Goal: Task Accomplishment & Management: Manage account settings

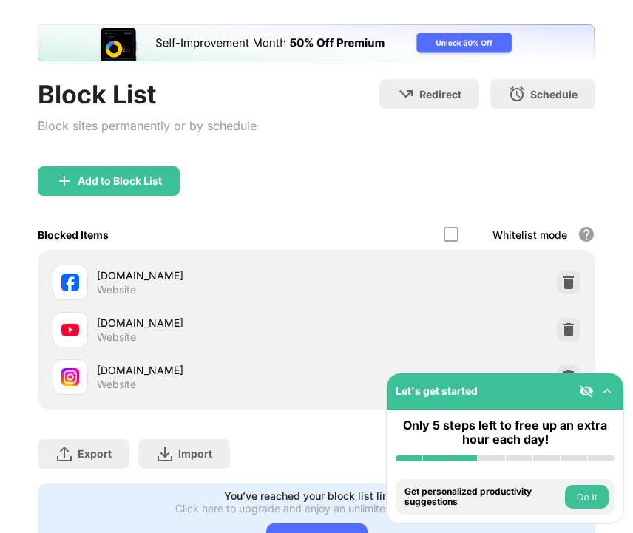
scroll to position [135, 0]
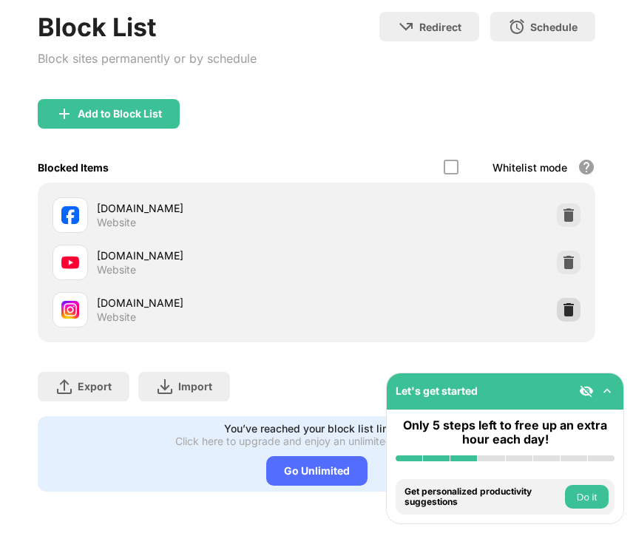
click at [564, 306] on img at bounding box center [568, 310] width 15 height 15
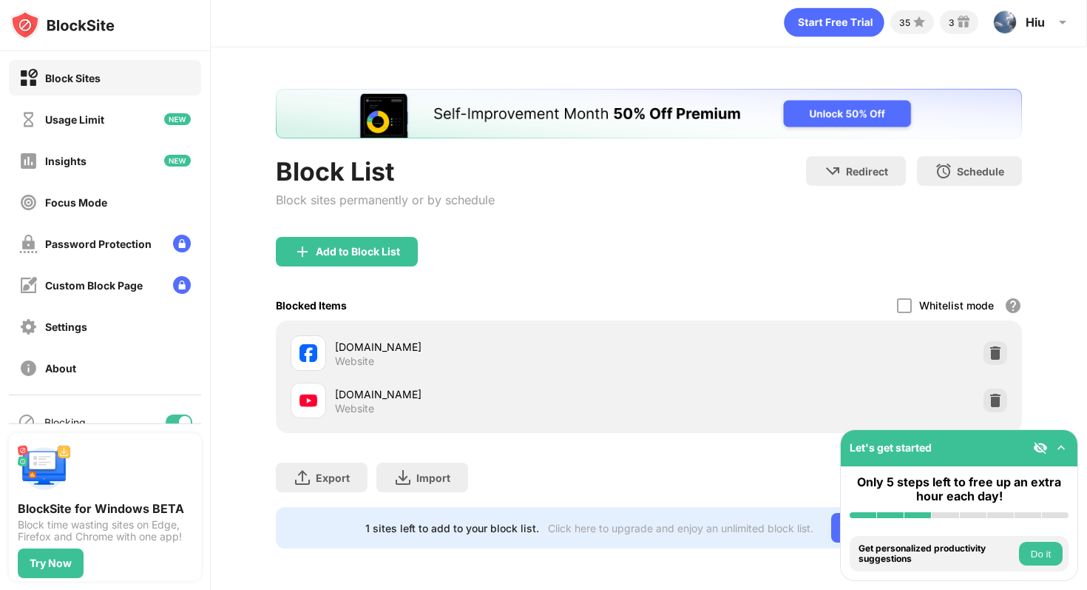
scroll to position [0, 0]
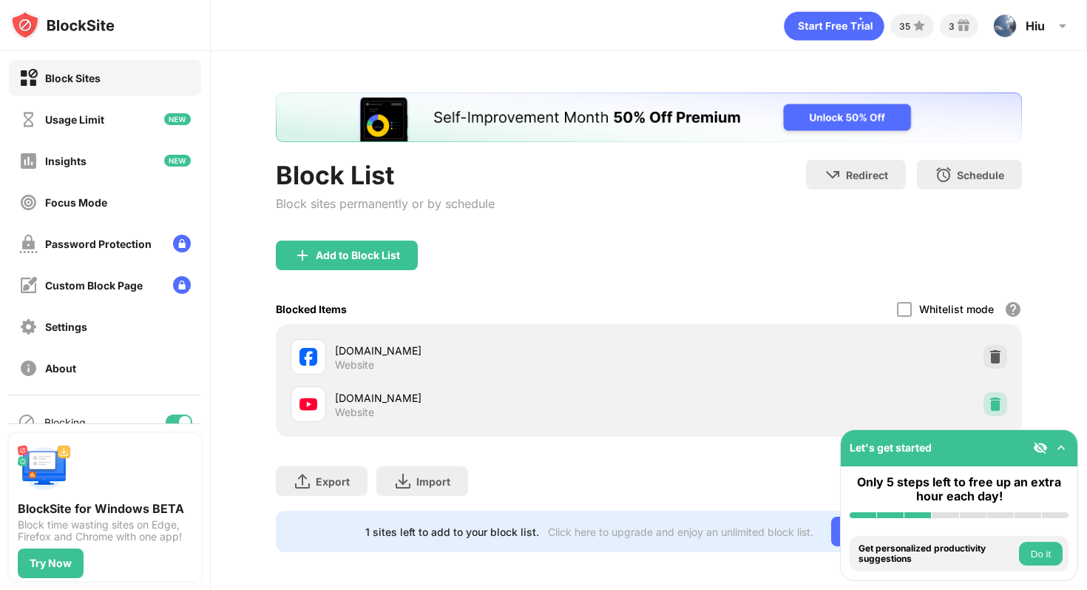
click at [632, 406] on img at bounding box center [995, 404] width 15 height 15
